Goal: Information Seeking & Learning: Learn about a topic

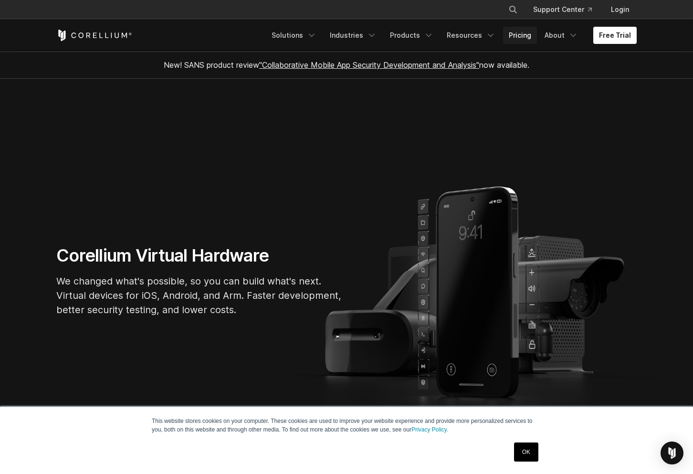
click at [520, 41] on link "Pricing" at bounding box center [520, 35] width 34 height 17
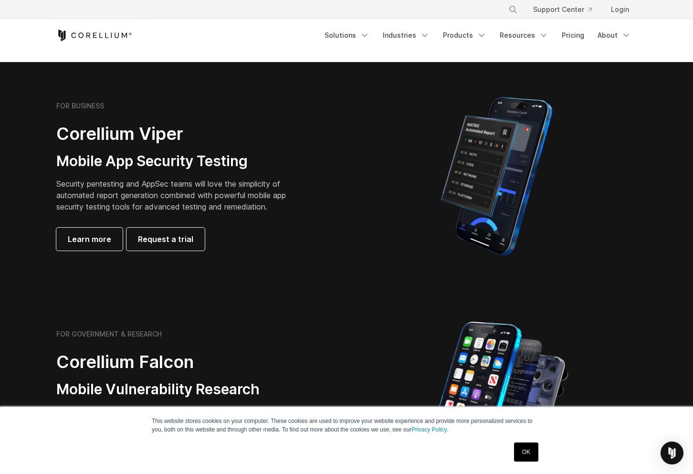
scroll to position [191, 0]
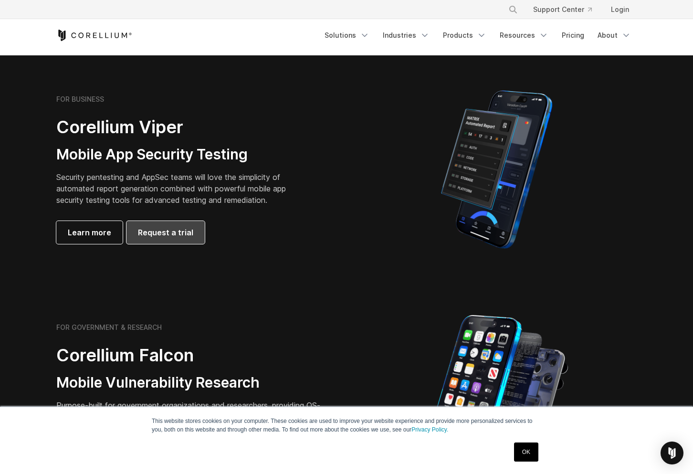
click at [195, 230] on link "Request a trial" at bounding box center [166, 232] width 78 height 23
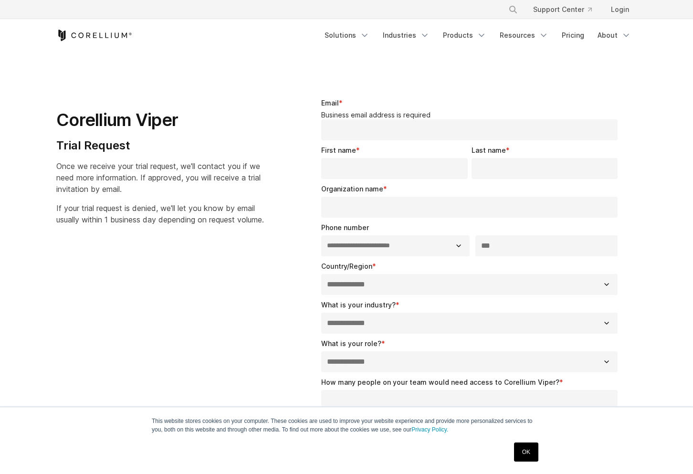
select select "**"
click at [632, 114] on div "**********" at bounding box center [471, 342] width 331 height 519
drag, startPoint x: 149, startPoint y: 72, endPoint x: 199, endPoint y: 83, distance: 50.8
click at [149, 72] on section "**********" at bounding box center [346, 342] width 693 height 580
click at [483, 38] on icon "Navigation Menu" at bounding box center [482, 36] width 10 height 10
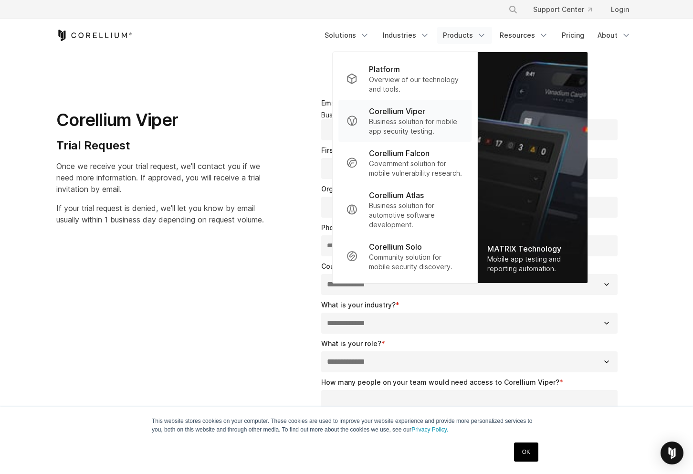
click at [423, 125] on p "Business solution for mobile app security testing." at bounding box center [416, 126] width 95 height 19
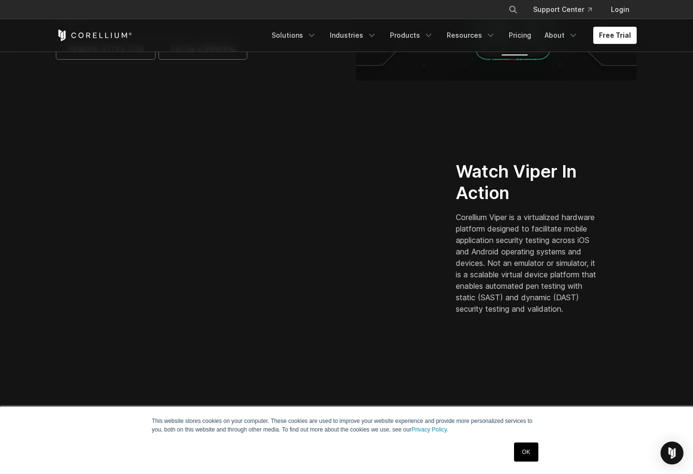
scroll to position [191, 0]
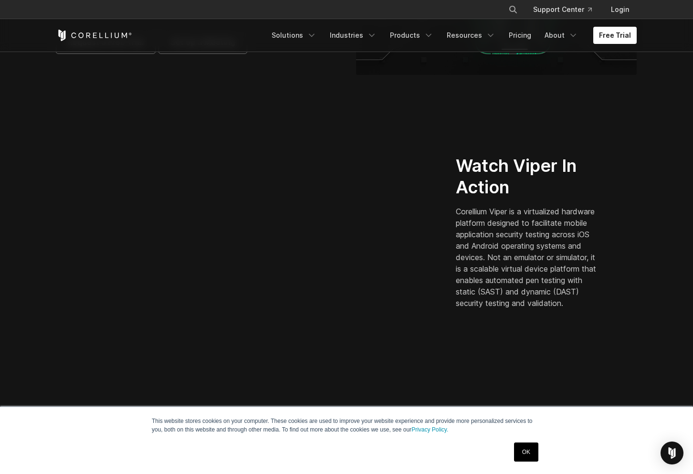
click at [497, 309] on p "Corellium Viper is a virtualized hardware platform designed to facilitate mobil…" at bounding box center [528, 257] width 145 height 103
drag, startPoint x: 497, startPoint y: 310, endPoint x: 458, endPoint y: 206, distance: 110.6
click at [458, 206] on p "Corellium Viper is a virtualized hardware platform designed to facilitate mobil…" at bounding box center [528, 257] width 145 height 103
click at [485, 216] on p "Corellium Viper is a virtualized hardware platform designed to facilitate mobil…" at bounding box center [528, 257] width 145 height 103
click at [503, 309] on p "Corellium Viper is a virtualized hardware platform designed to facilitate mobil…" at bounding box center [528, 257] width 145 height 103
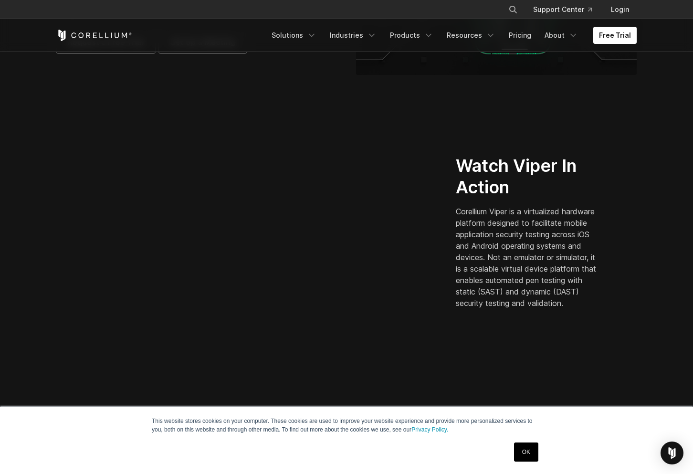
drag, startPoint x: 497, startPoint y: 312, endPoint x: 462, endPoint y: 160, distance: 155.9
click at [462, 160] on div "Watch Viper In Action Corellium Viper is a virtualized hardware platform design…" at bounding box center [540, 232] width 168 height 154
click at [485, 187] on h2 "Watch Viper In Action" at bounding box center [528, 176] width 145 height 43
drag, startPoint x: 501, startPoint y: 317, endPoint x: 496, endPoint y: 310, distance: 8.1
click at [497, 312] on div "Watch Viper In Action Corellium Viper is a virtualized hardware platform design…" at bounding box center [547, 235] width 200 height 161
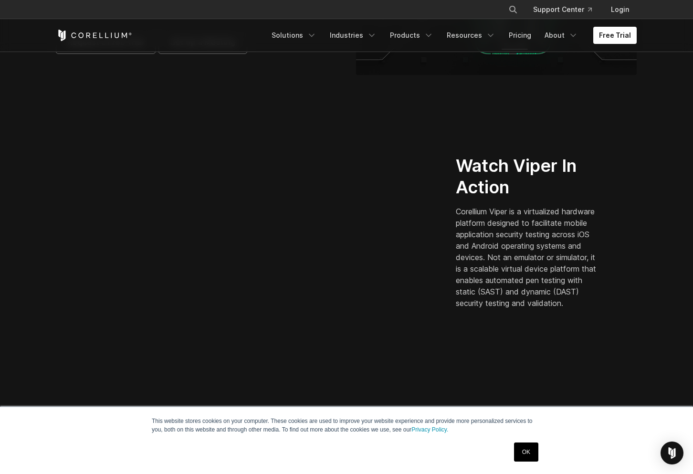
drag, startPoint x: 496, startPoint y: 311, endPoint x: 462, endPoint y: 154, distance: 160.4
click at [462, 155] on div "Watch Viper In Action Corellium Viper is a virtualized hardware platform design…" at bounding box center [540, 232] width 168 height 154
click at [504, 225] on p "Corellium Viper is a virtualized hardware platform designed to facilitate mobil…" at bounding box center [528, 257] width 145 height 103
click at [520, 259] on p "Corellium Viper is a virtualized hardware platform designed to facilitate mobil…" at bounding box center [528, 257] width 145 height 103
click at [522, 328] on div "Watch Viper In Action Corellium Viper is a virtualized hardware platform design…" at bounding box center [347, 235] width 600 height 215
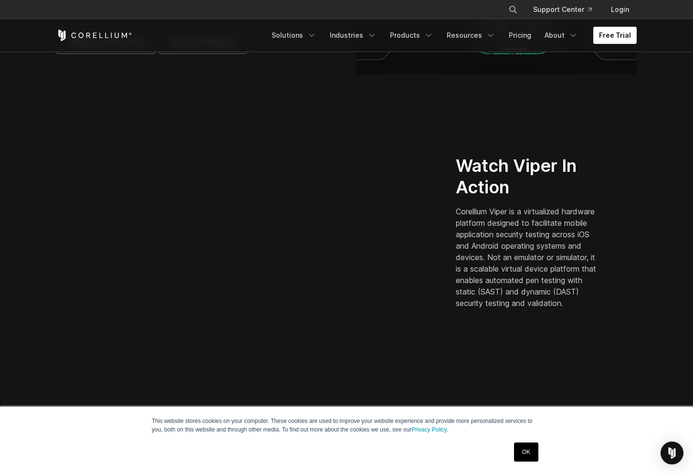
click at [520, 309] on p "Corellium Viper is a virtualized hardware platform designed to facilitate mobil…" at bounding box center [528, 257] width 145 height 103
click at [547, 111] on section "Watch Viper In Action Corellium Viper is a virtualized hardware platform design…" at bounding box center [346, 236] width 693 height 276
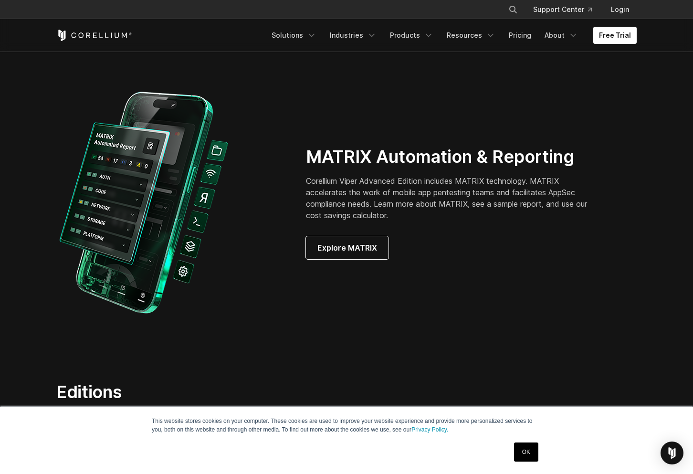
scroll to position [860, 0]
click at [359, 251] on span "Explore MATRIX" at bounding box center [348, 247] width 60 height 11
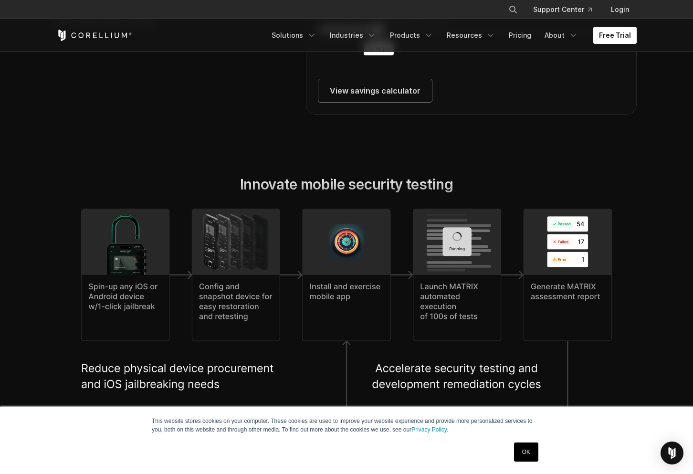
scroll to position [2054, 0]
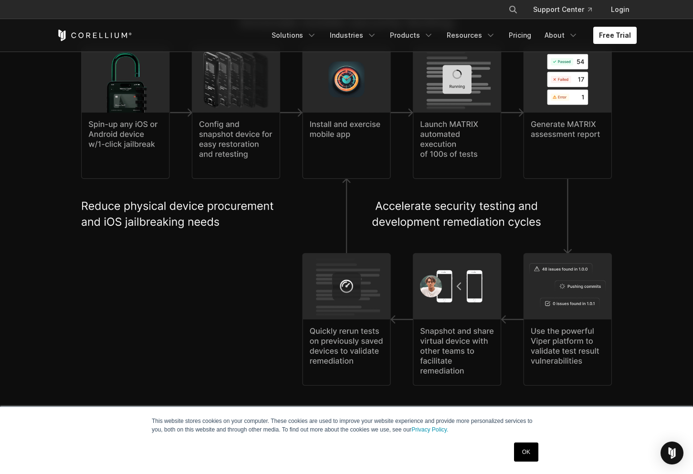
click at [656, 335] on section "Innovate mobile security testing" at bounding box center [346, 209] width 693 height 453
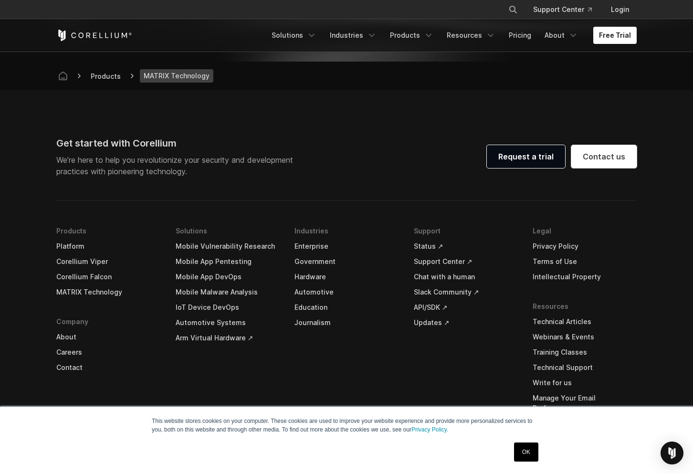
scroll to position [3528, 0]
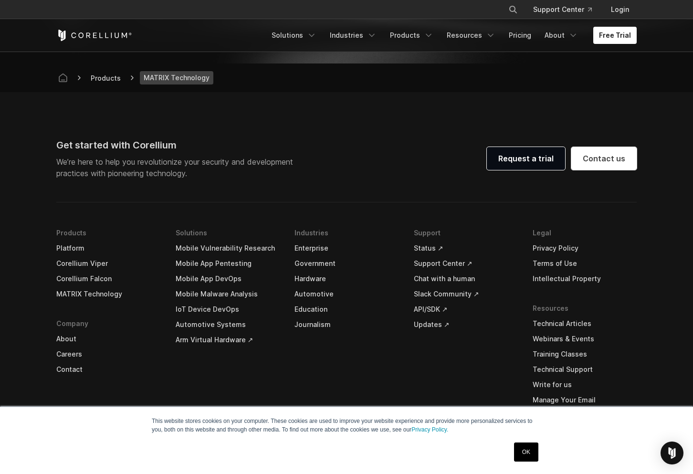
click at [531, 449] on link "OK" at bounding box center [526, 452] width 24 height 19
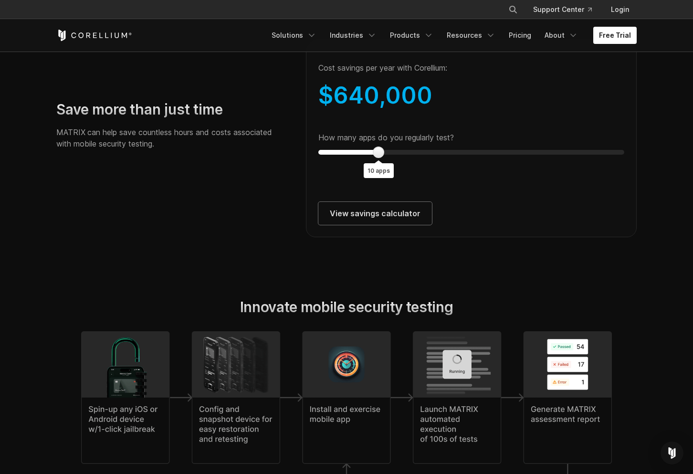
scroll to position [1767, 0]
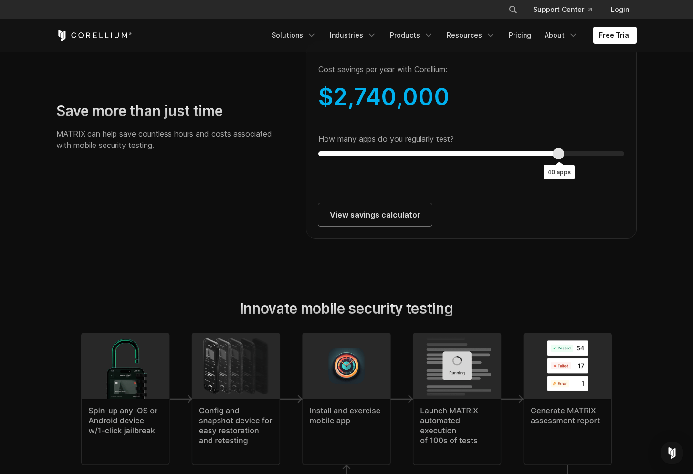
type input "**"
click at [565, 192] on div "Cost savings per year with Corellium: $ 2,810,000 How many apps do you regularl…" at bounding box center [471, 140] width 331 height 195
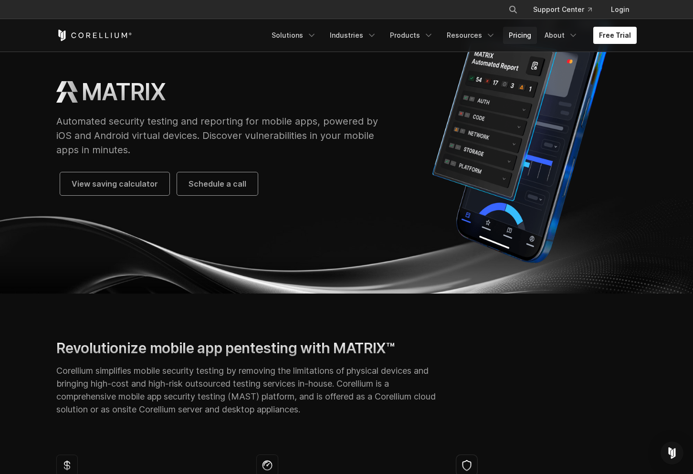
scroll to position [0, 0]
